Goal: Task Accomplishment & Management: Manage account settings

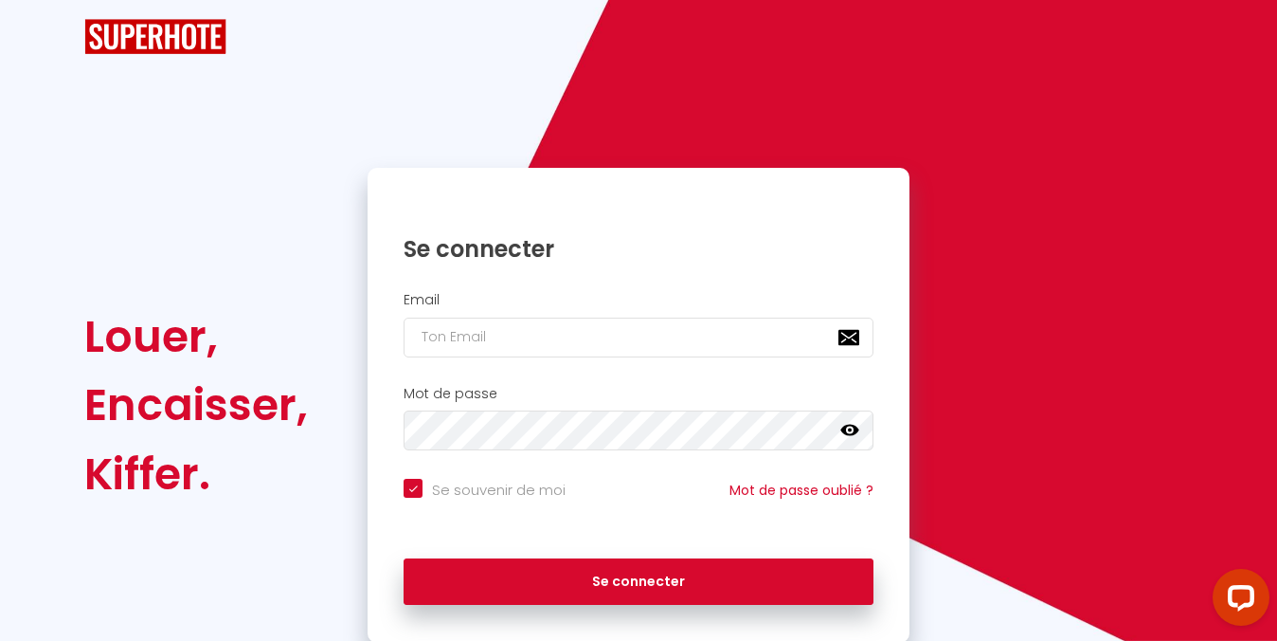
checkbox input "true"
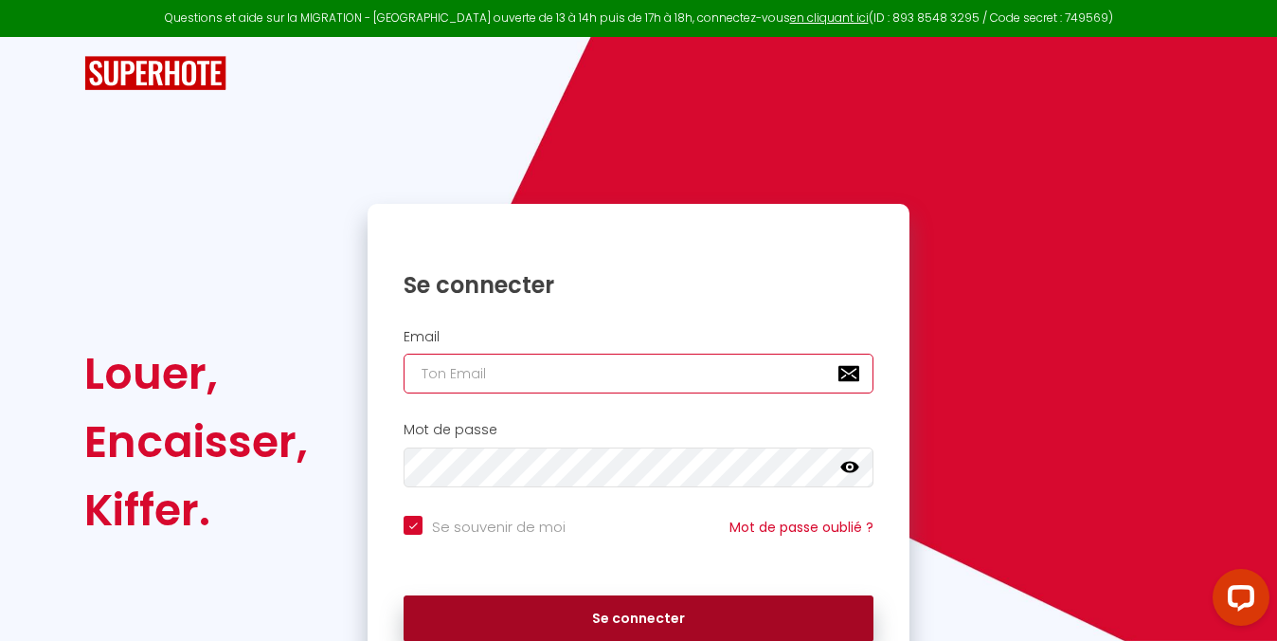
type input "[EMAIL_ADDRESS][DOMAIN_NAME]"
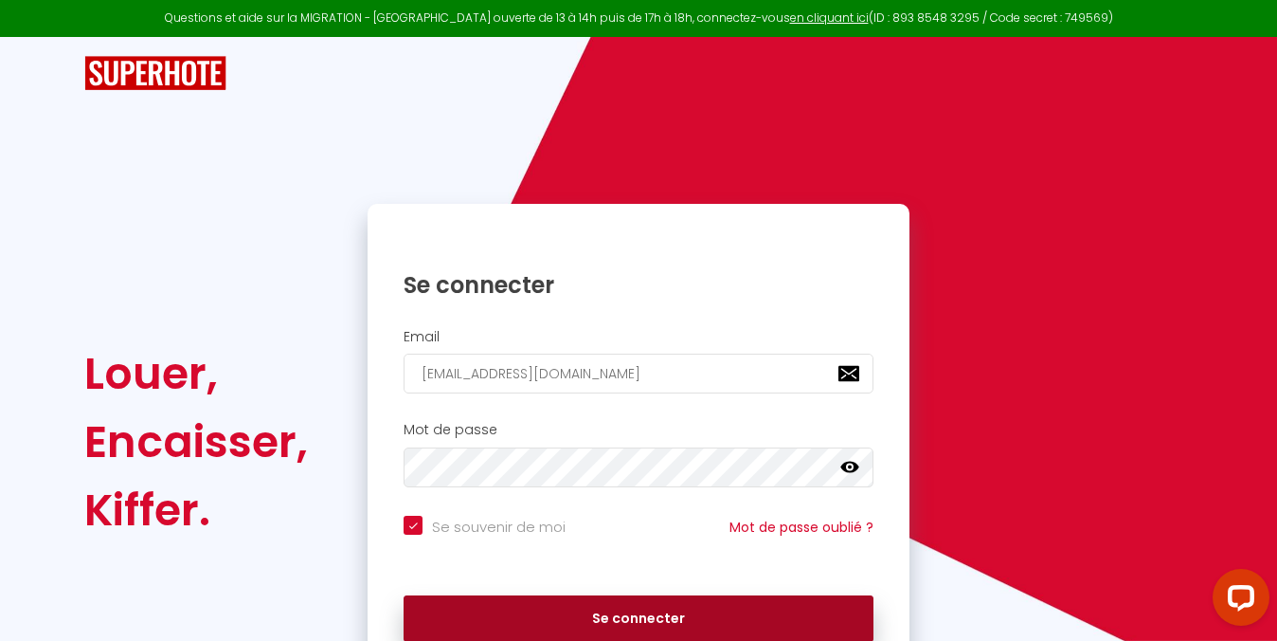
click at [646, 623] on button "Se connecter" at bounding box center [639, 618] width 470 height 47
checkbox input "true"
